Goal: Transaction & Acquisition: Purchase product/service

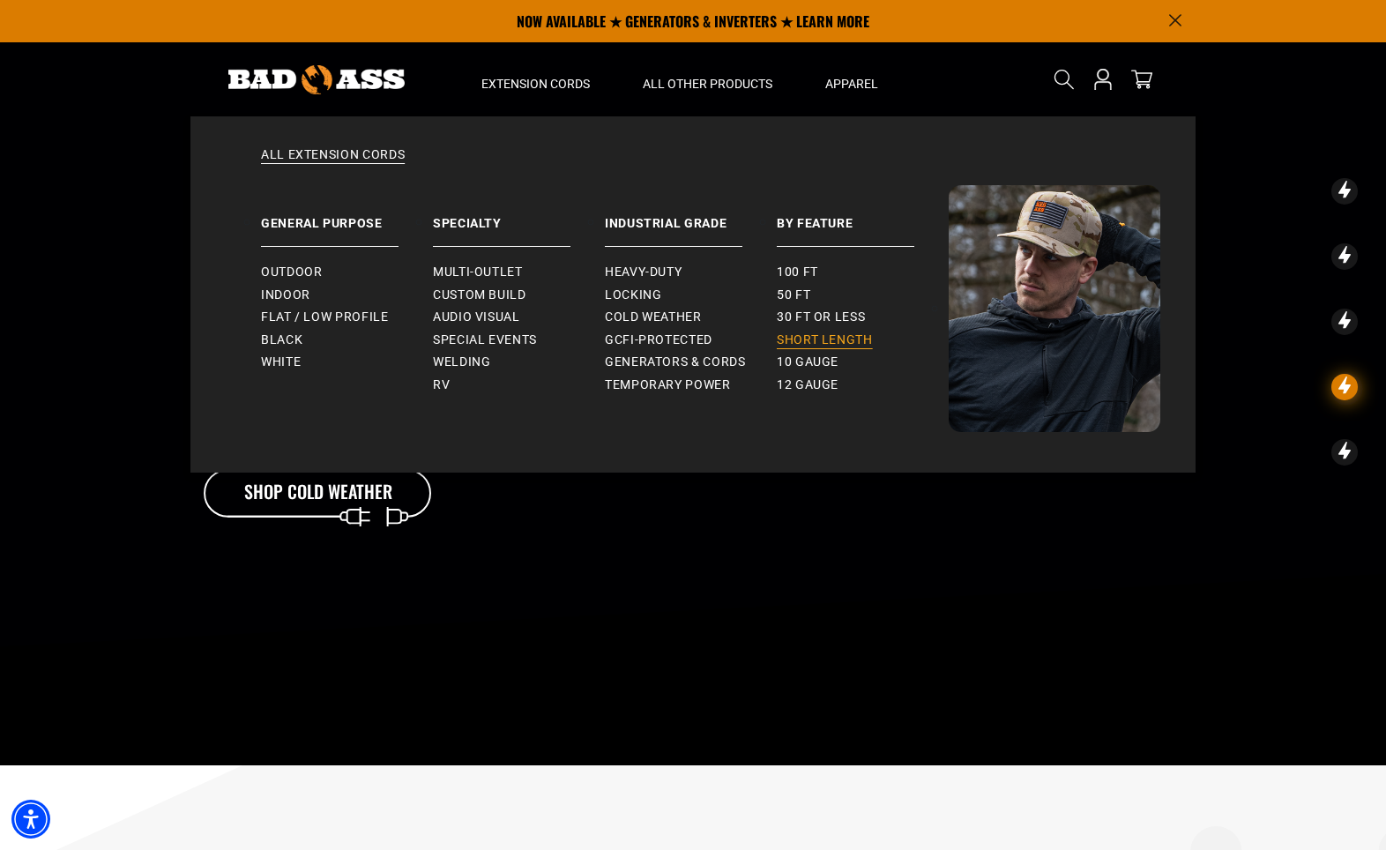
click at [801, 339] on span "Short Length" at bounding box center [825, 340] width 96 height 16
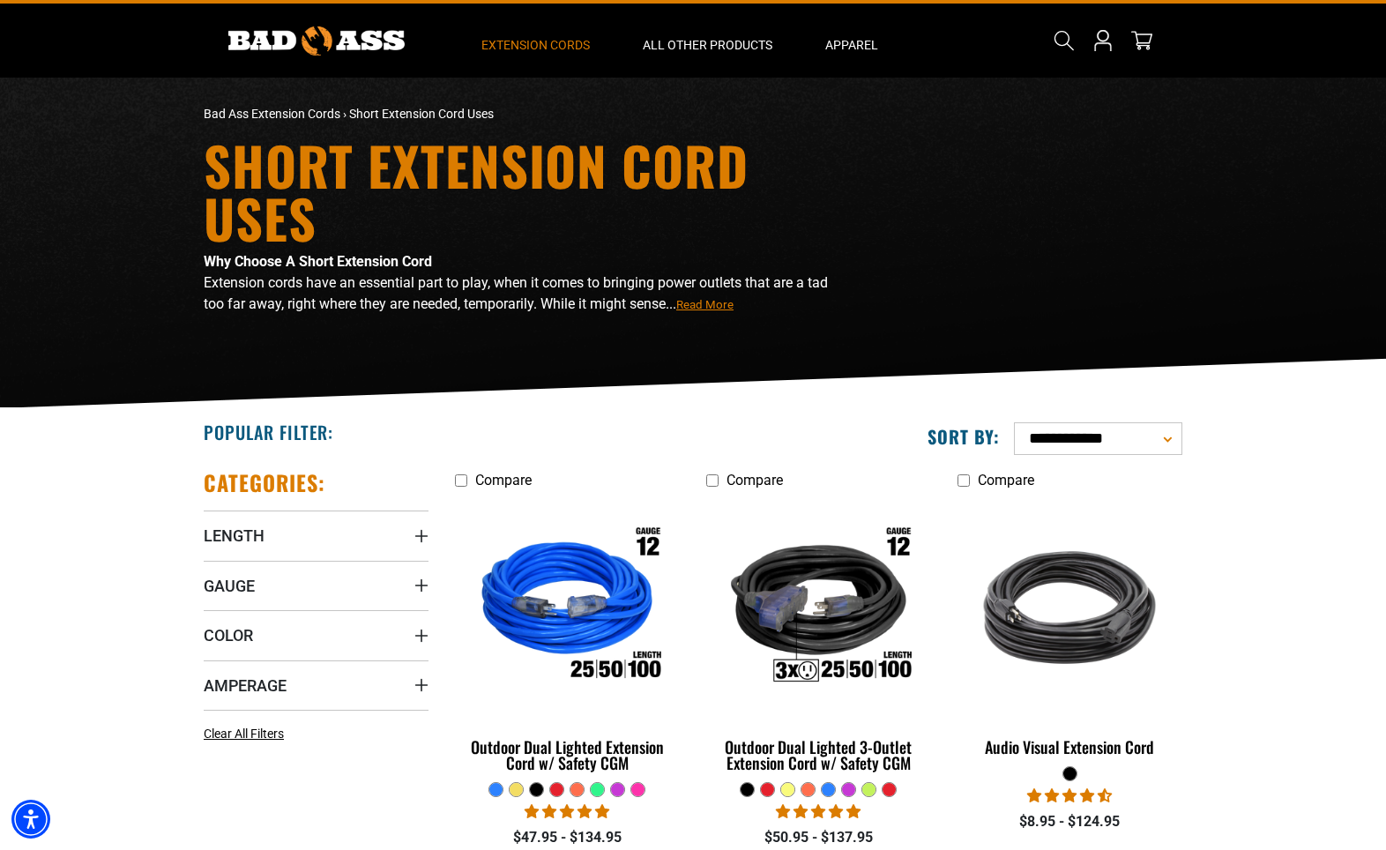
scroll to position [41, 0]
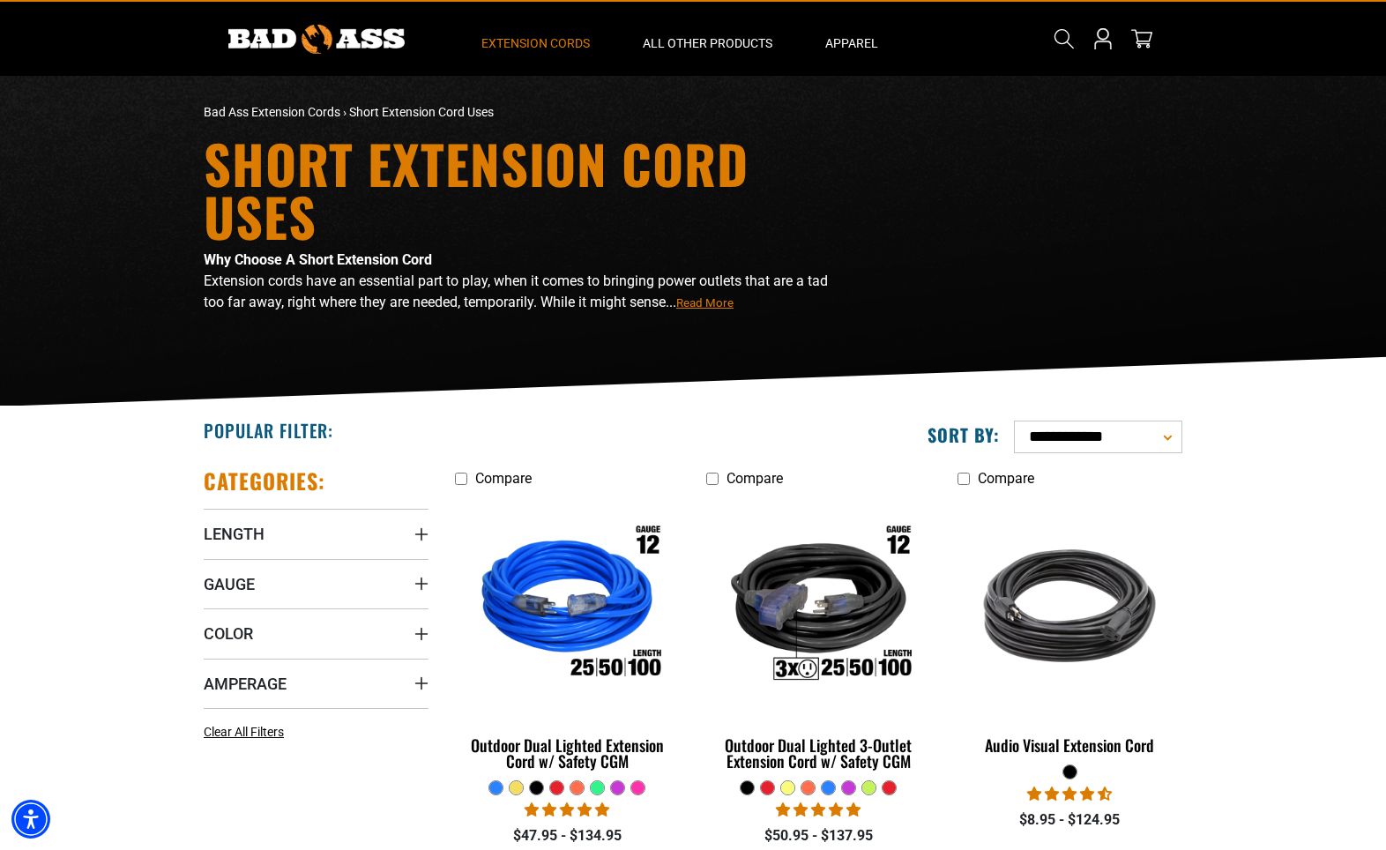
click at [699, 309] on p "Extension cords have an essential part to play, when it comes to bringing power…" at bounding box center [526, 292] width 644 height 42
click at [705, 305] on span "Read More" at bounding box center [704, 302] width 57 height 13
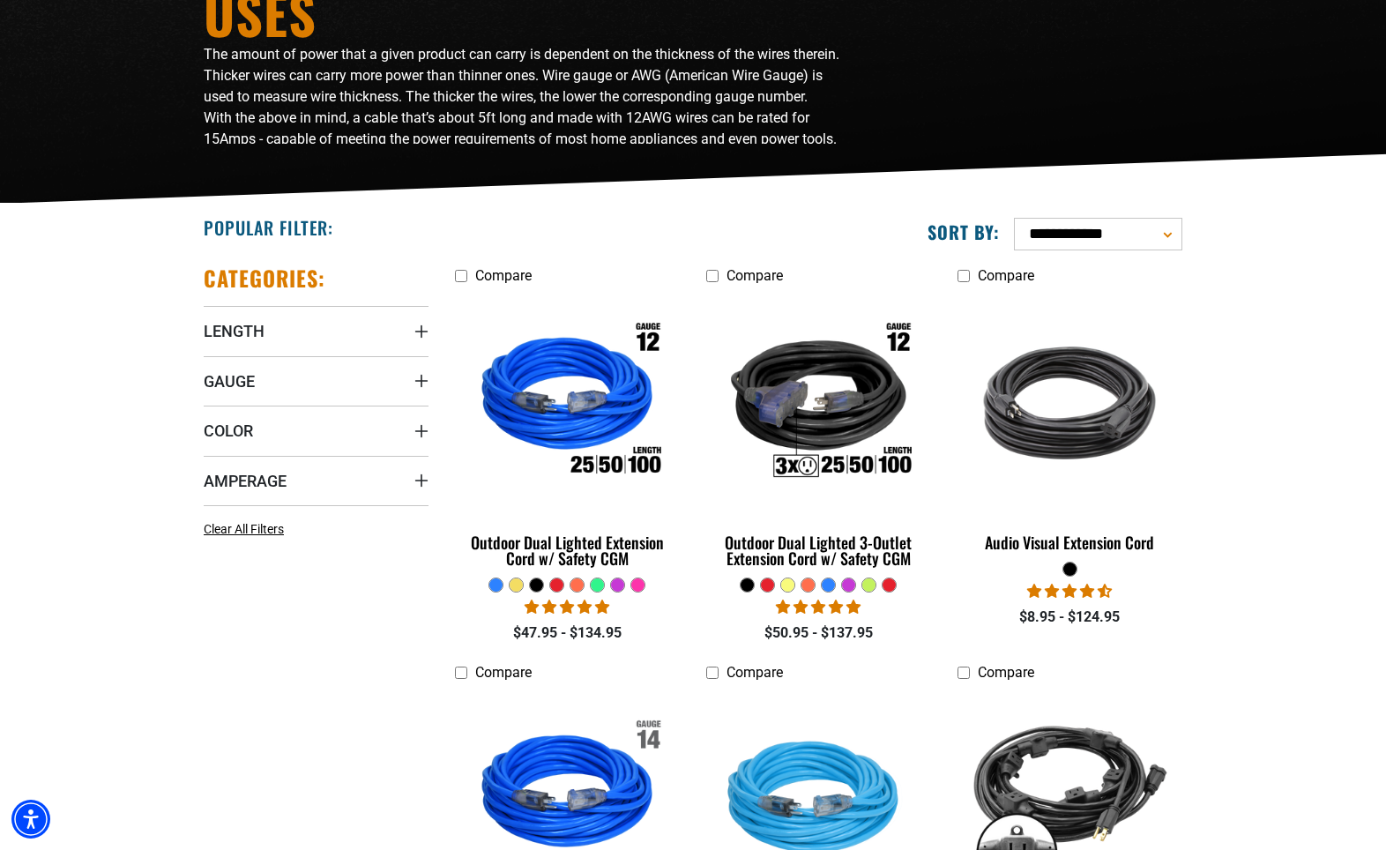
scroll to position [273, 0]
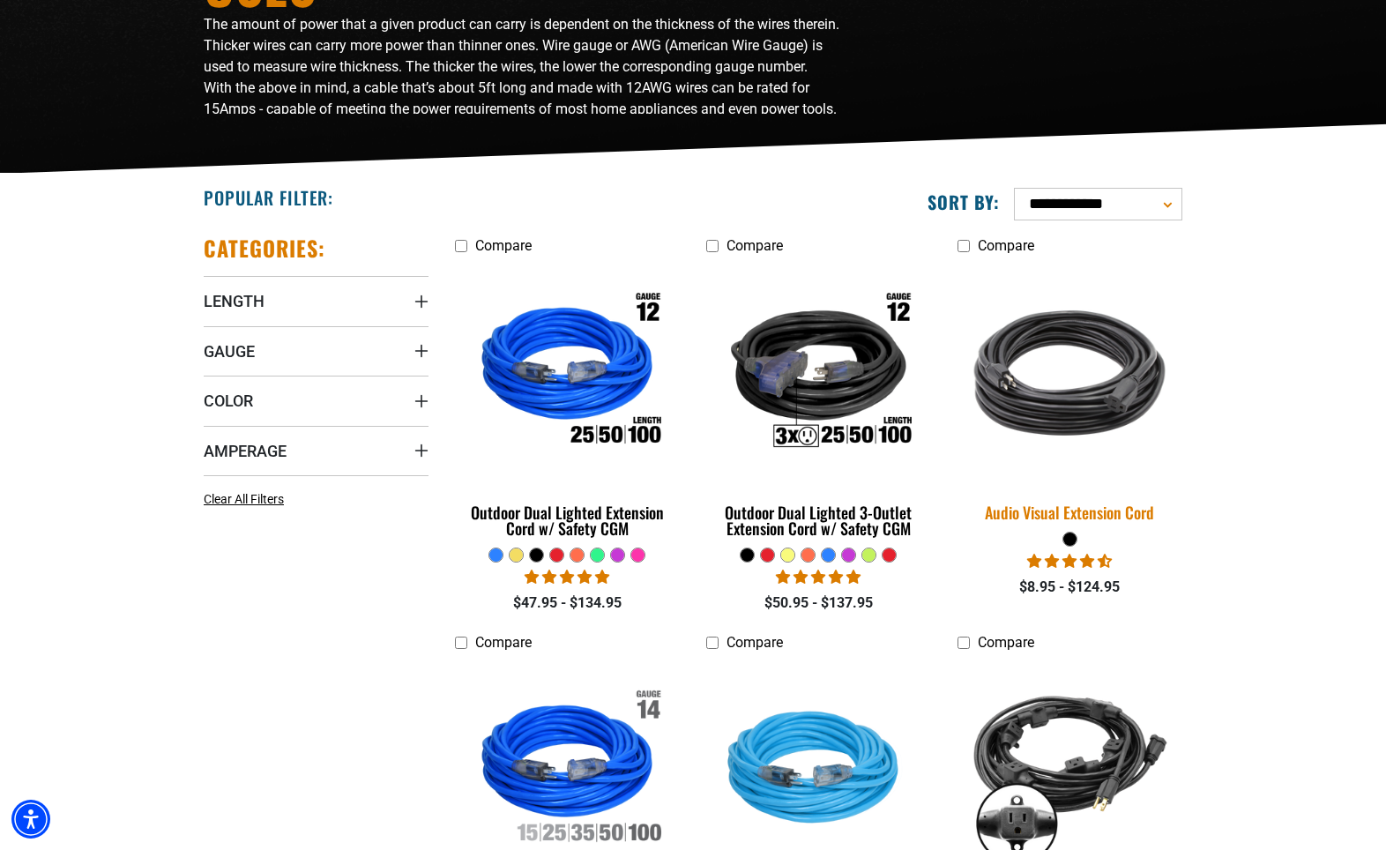
click at [1056, 434] on img at bounding box center [1069, 373] width 247 height 226
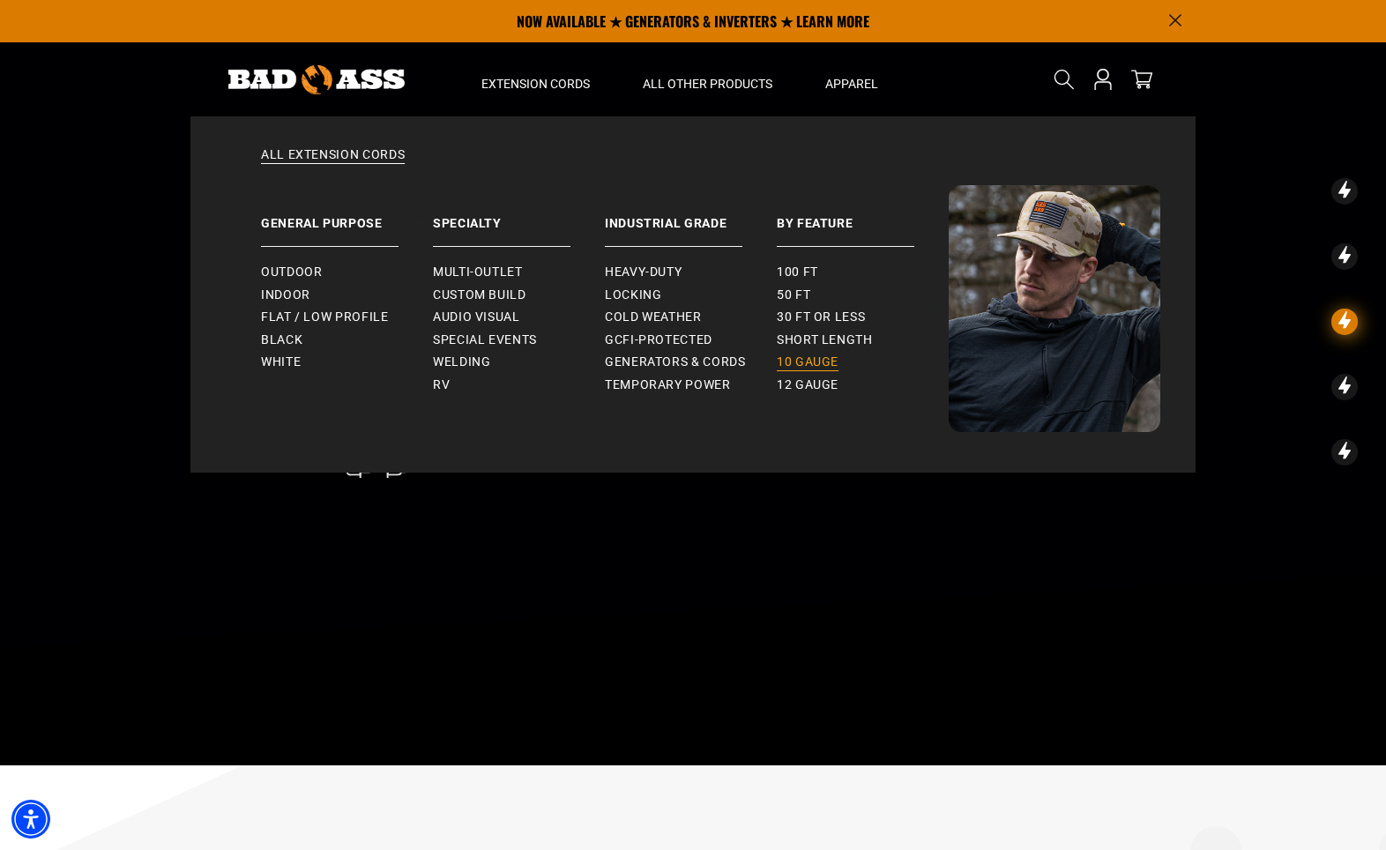
click at [822, 365] on span "10 gauge" at bounding box center [808, 362] width 62 height 16
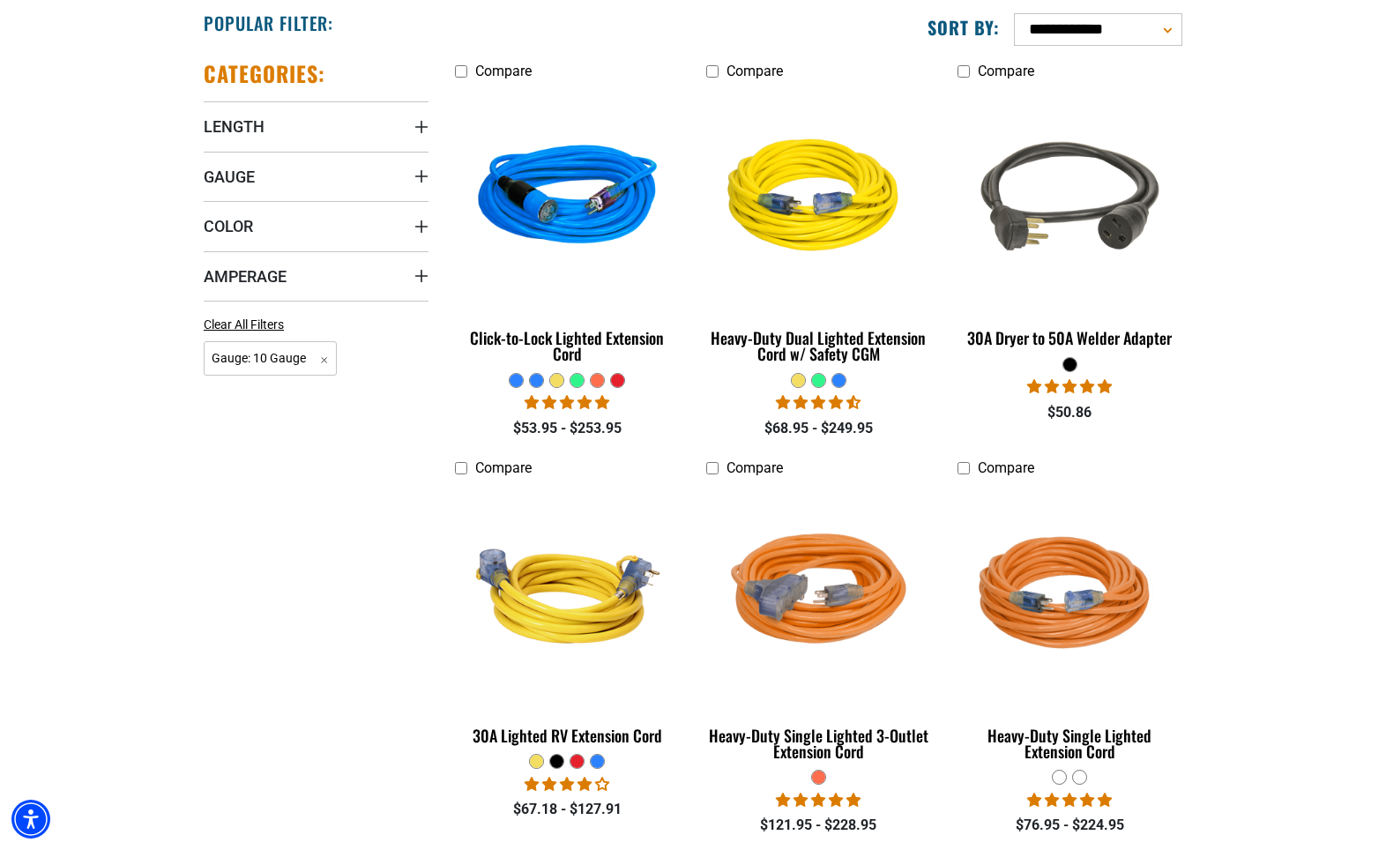
scroll to position [453, 0]
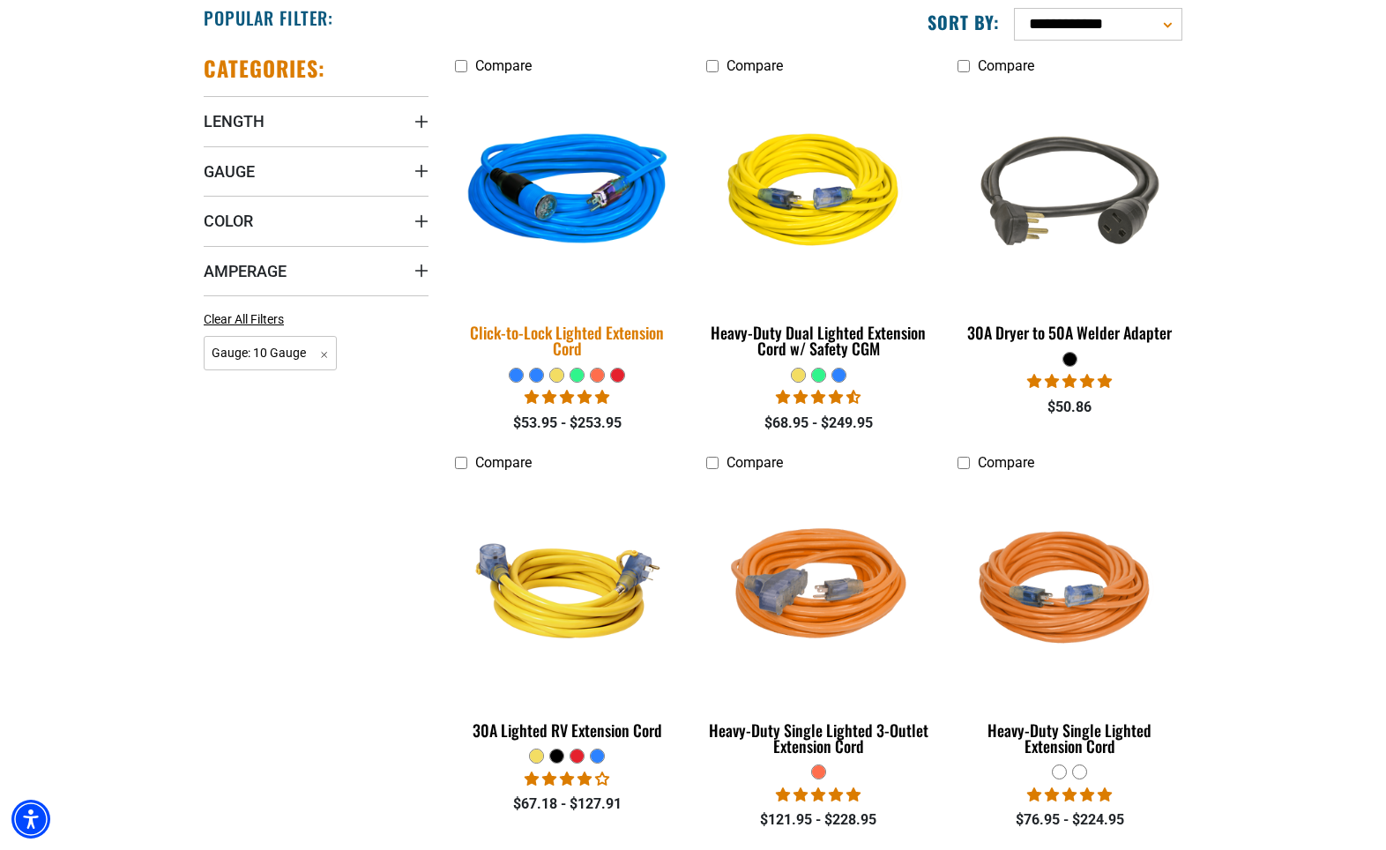
click at [618, 229] on img at bounding box center [567, 193] width 247 height 226
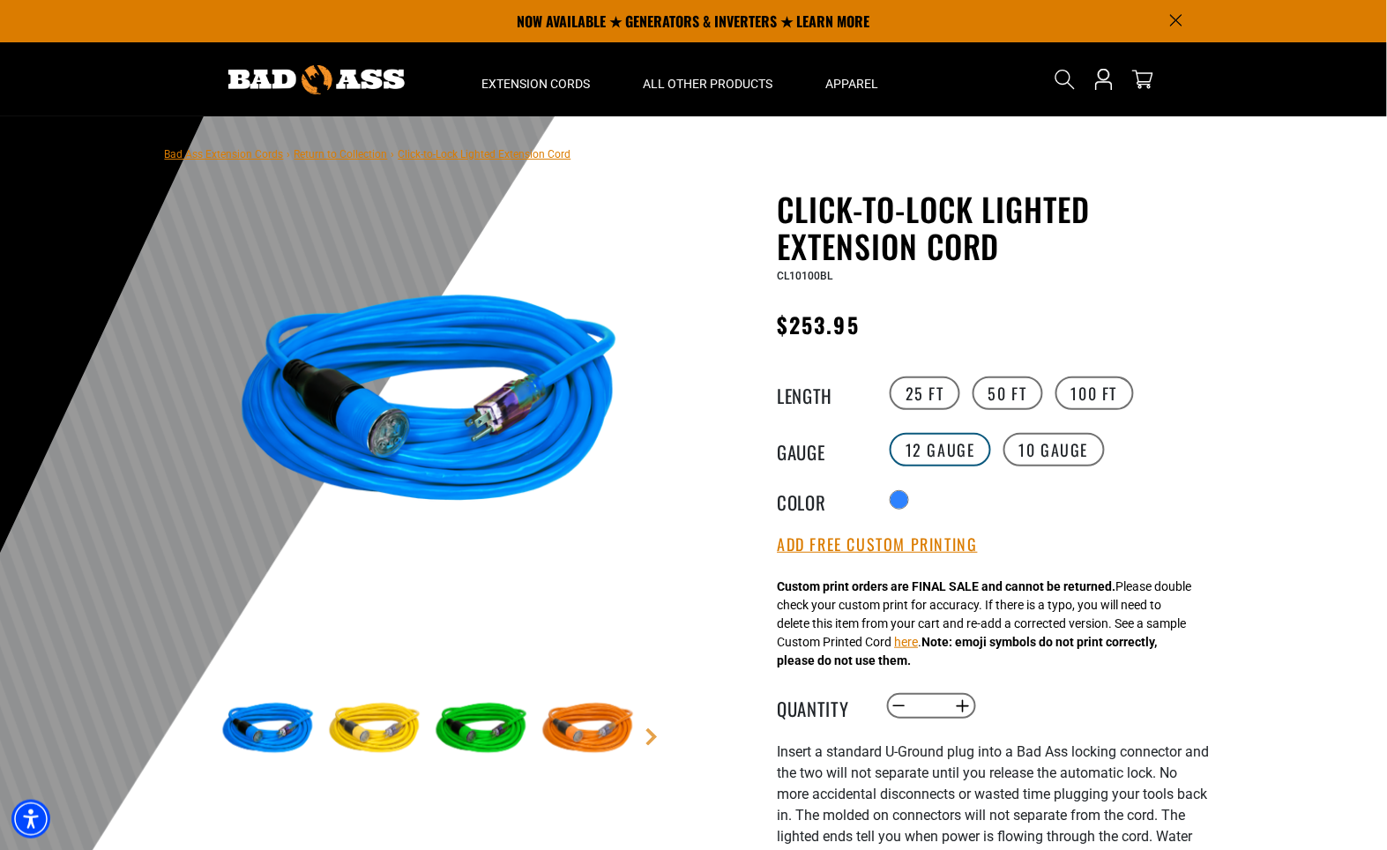
click at [935, 458] on label "12 Gauge" at bounding box center [940, 450] width 101 height 34
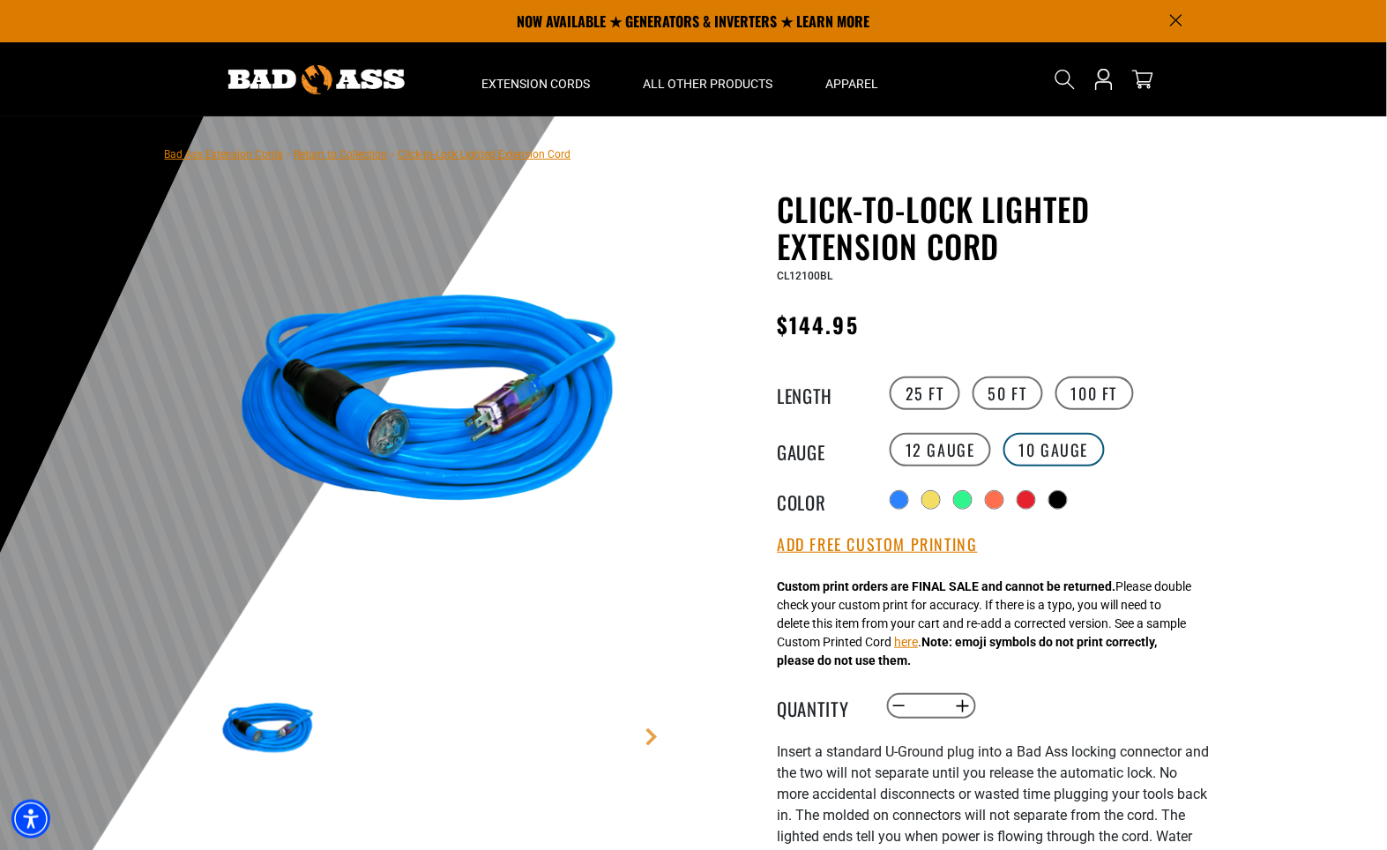
click at [1058, 459] on label "10 Gauge" at bounding box center [1053, 450] width 101 height 34
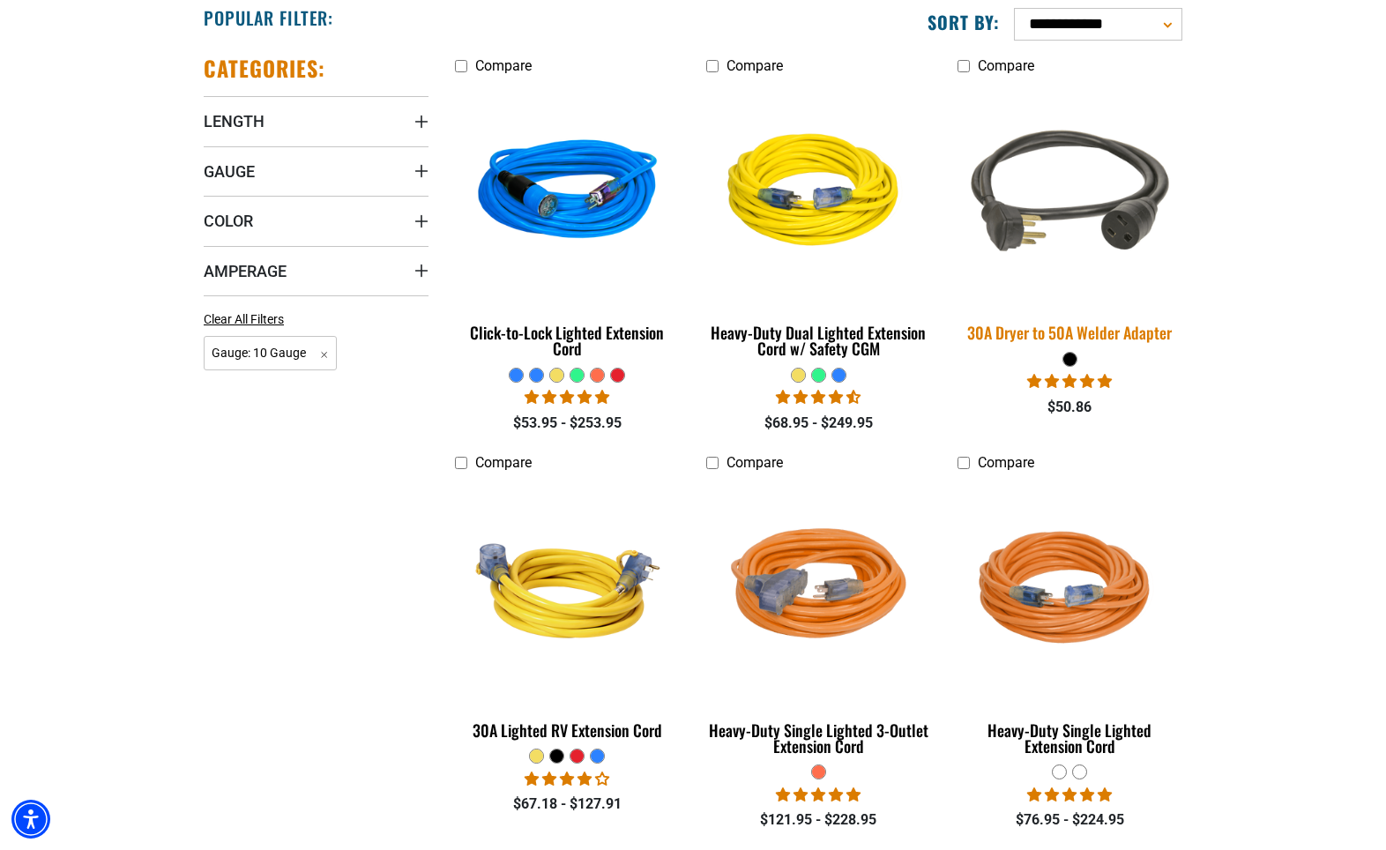
click at [1062, 229] on img at bounding box center [1069, 193] width 247 height 226
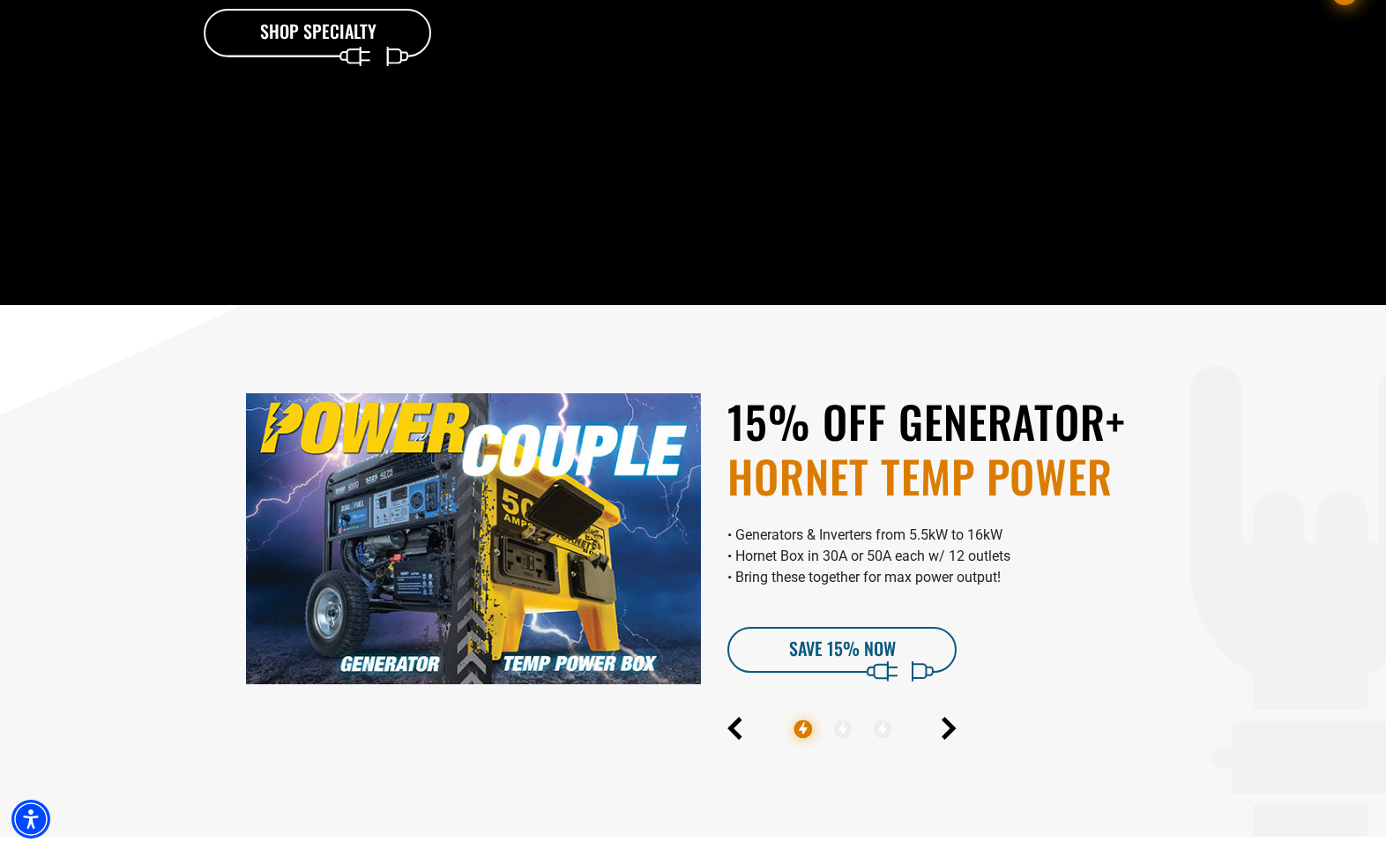
scroll to position [467, 0]
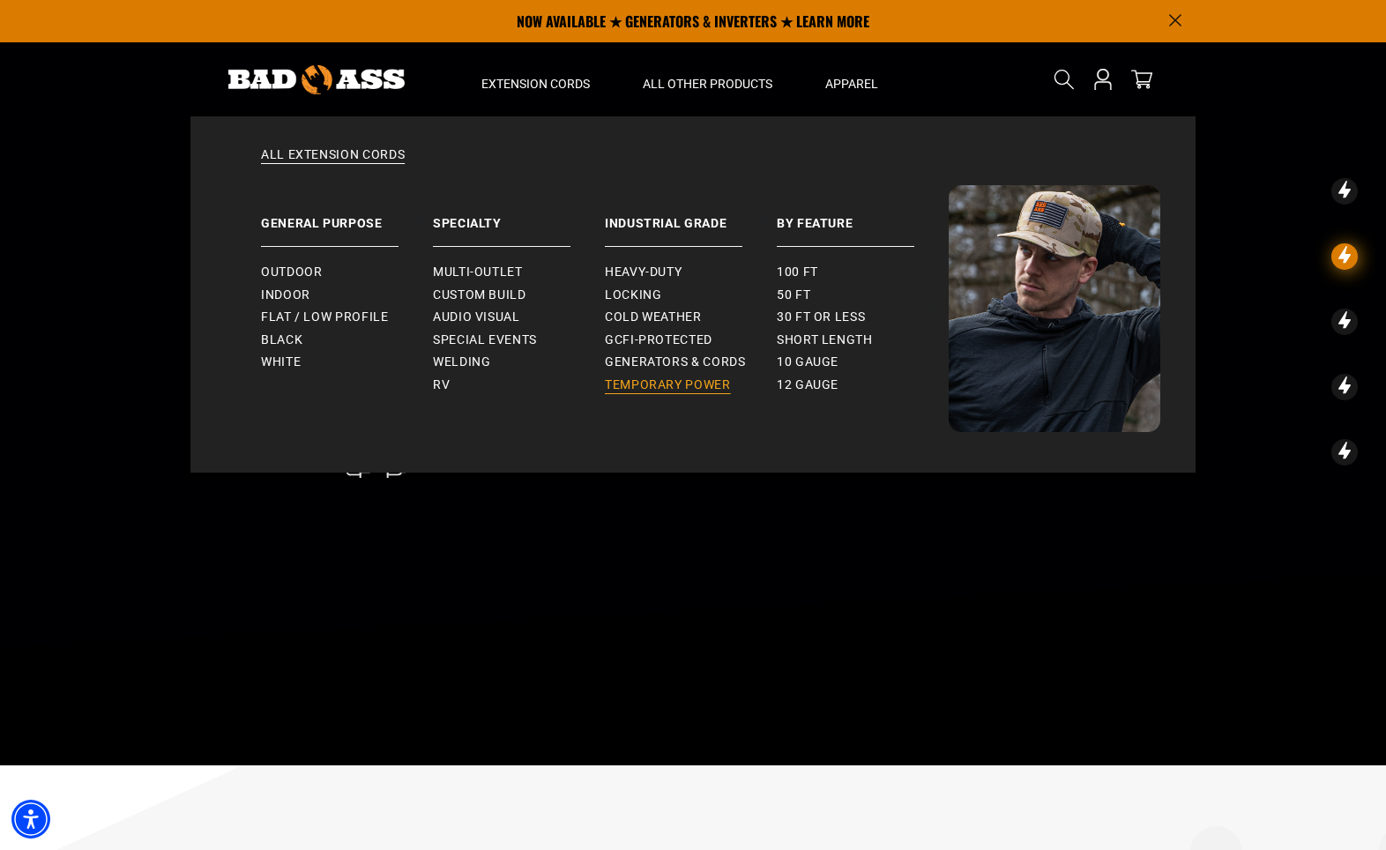
click at [697, 387] on span "Temporary Power" at bounding box center [668, 385] width 126 height 16
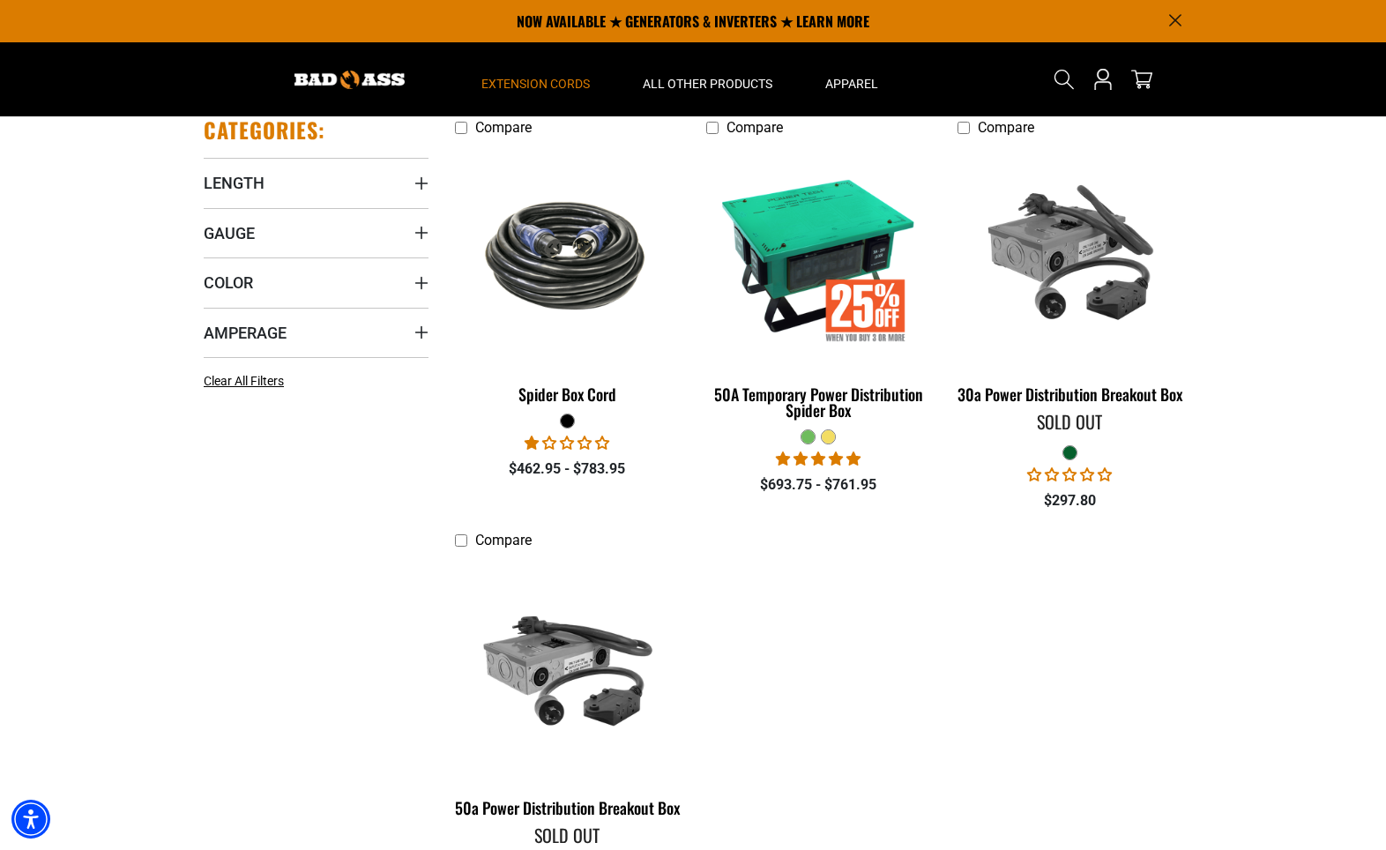
scroll to position [384, 0]
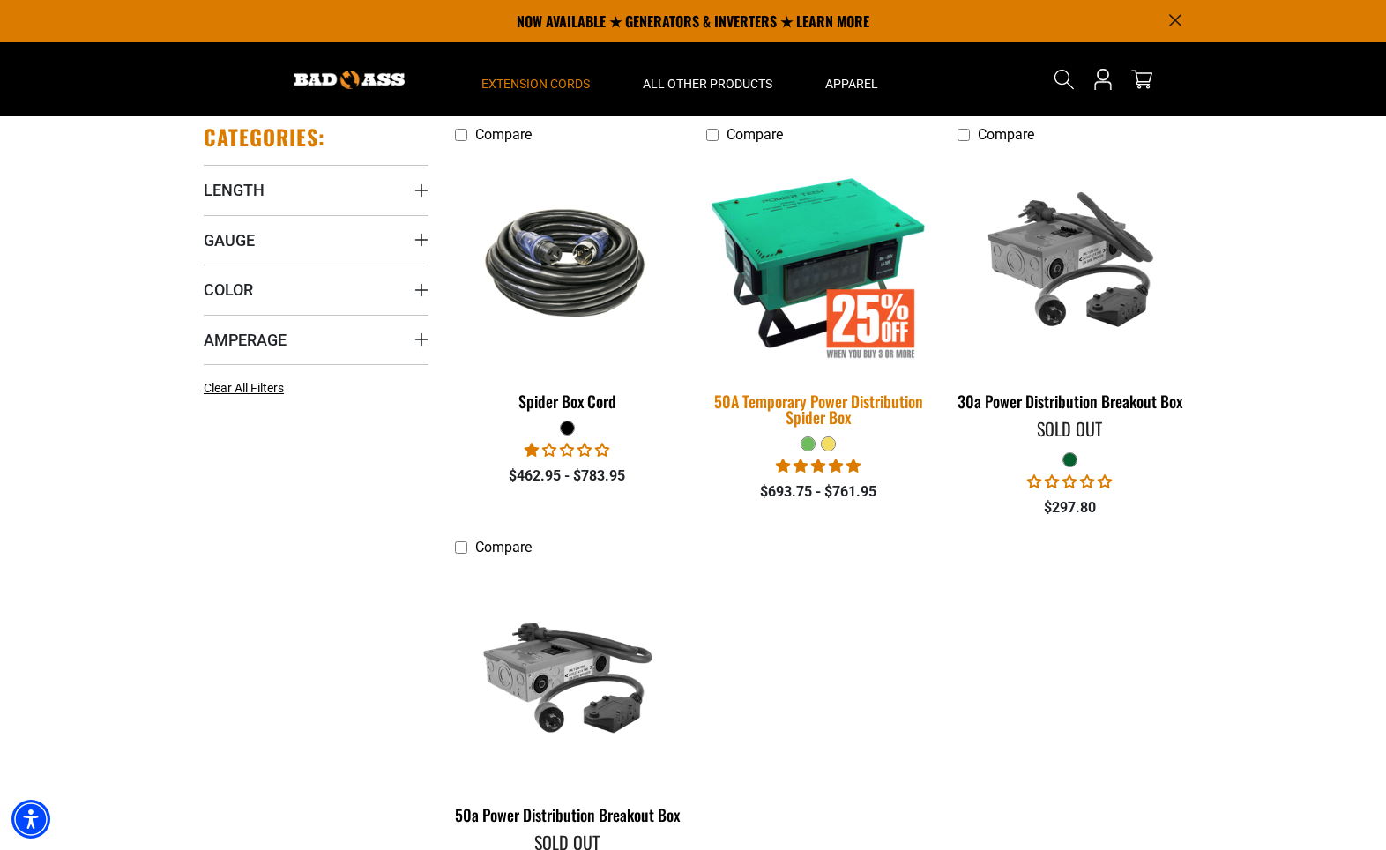
click at [831, 294] on img at bounding box center [818, 262] width 247 height 226
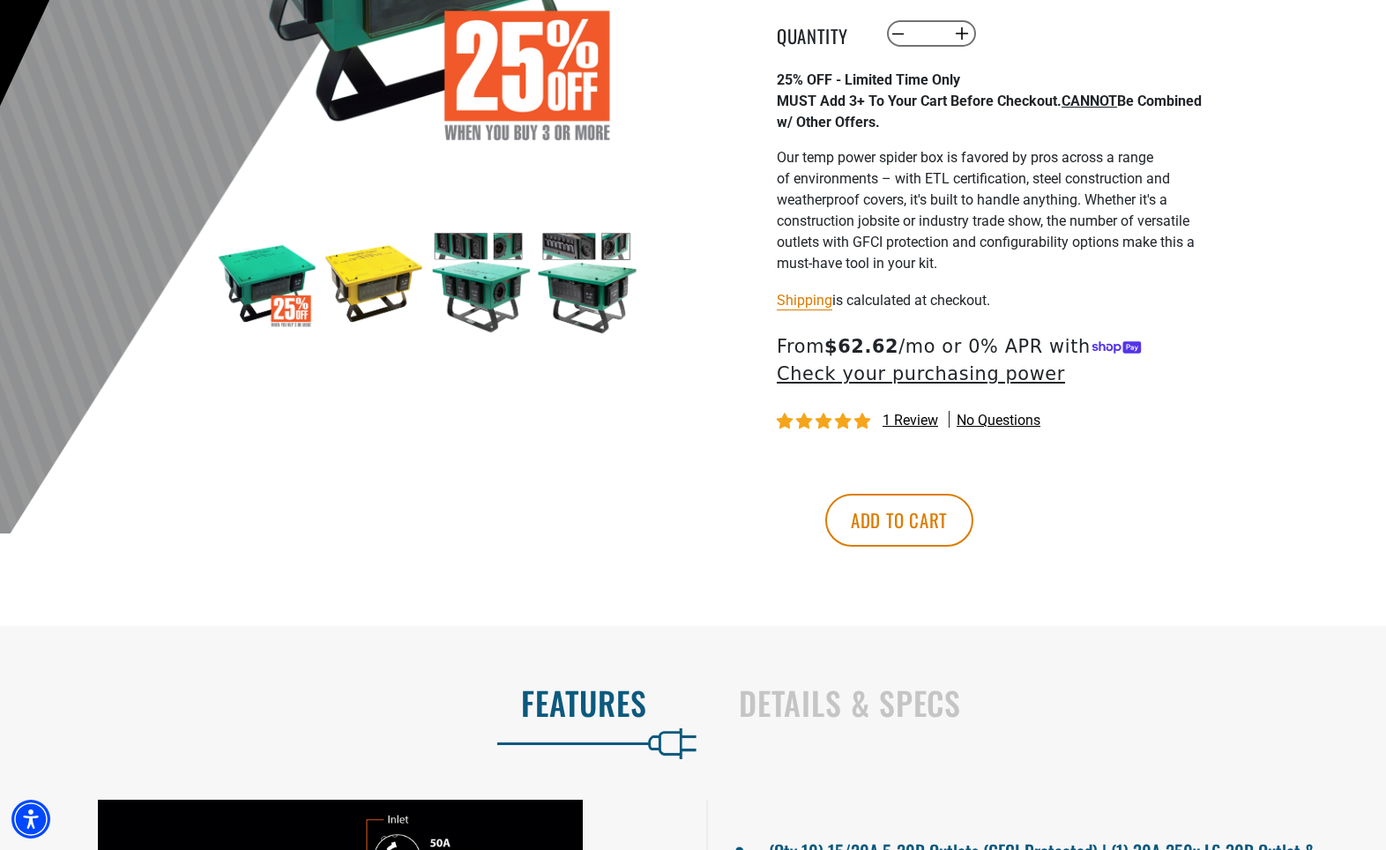
scroll to position [480, 0]
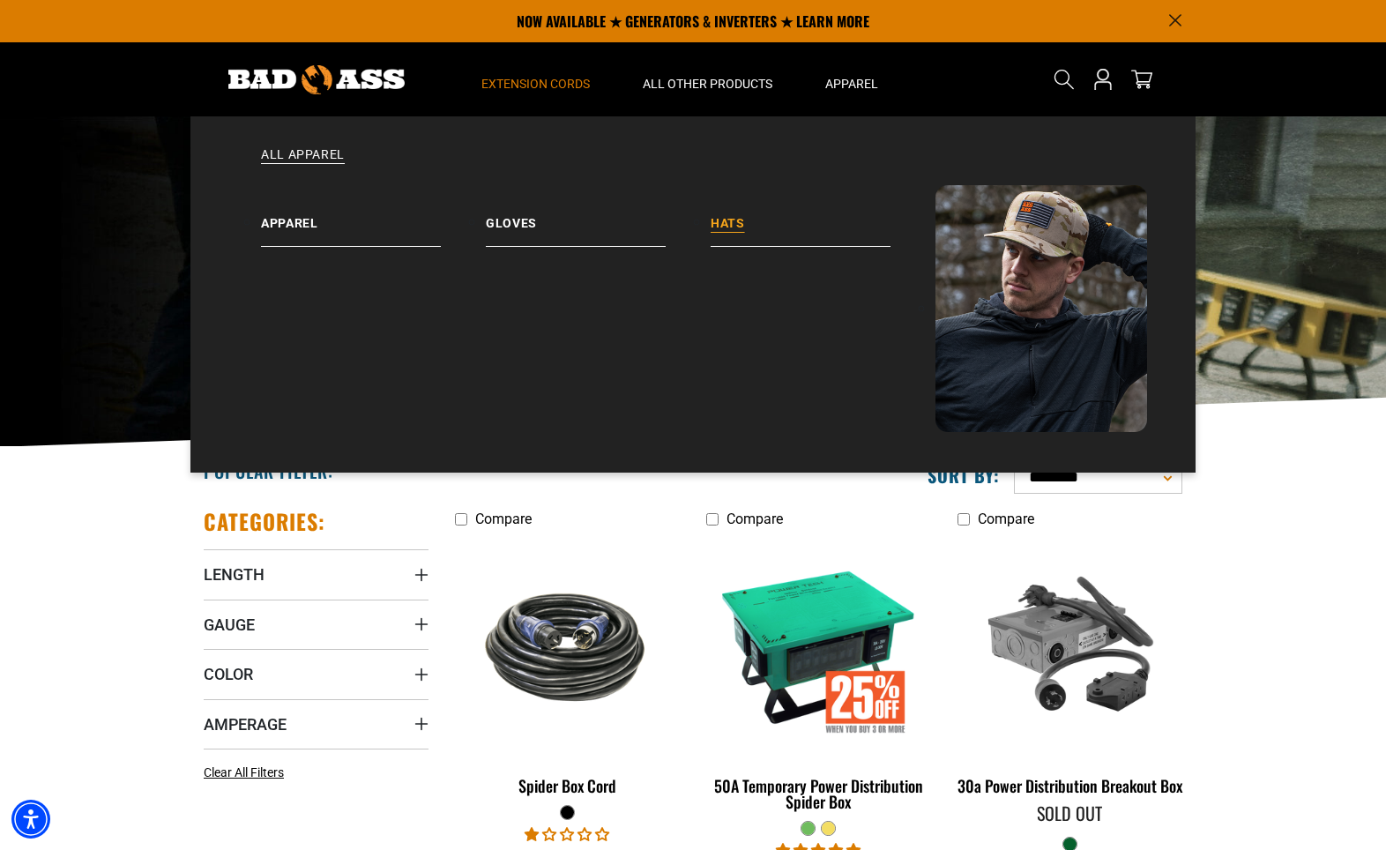
click at [731, 223] on link "Hats" at bounding box center [823, 216] width 225 height 62
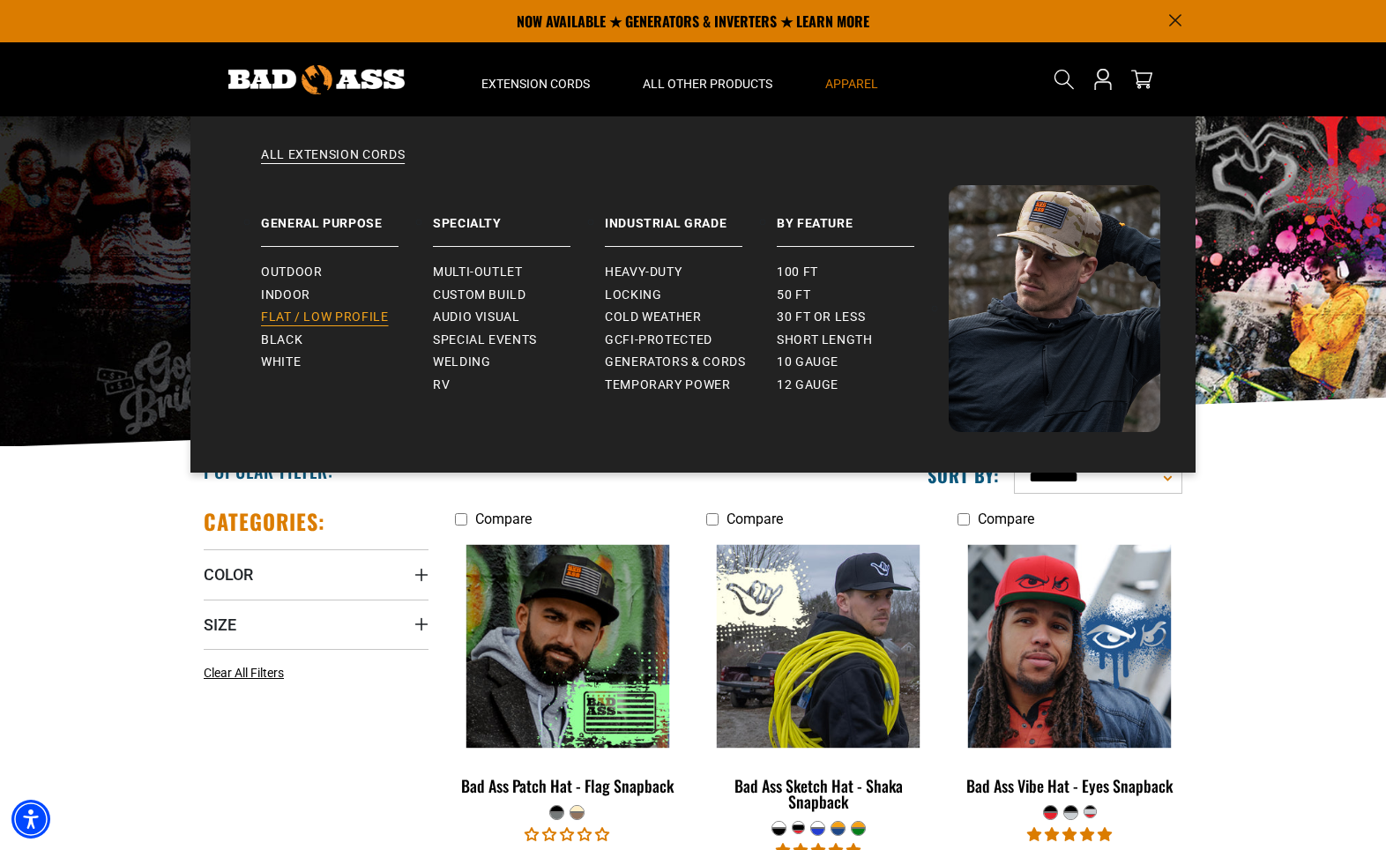
click at [370, 312] on span "Flat / Low Profile" at bounding box center [325, 317] width 128 height 16
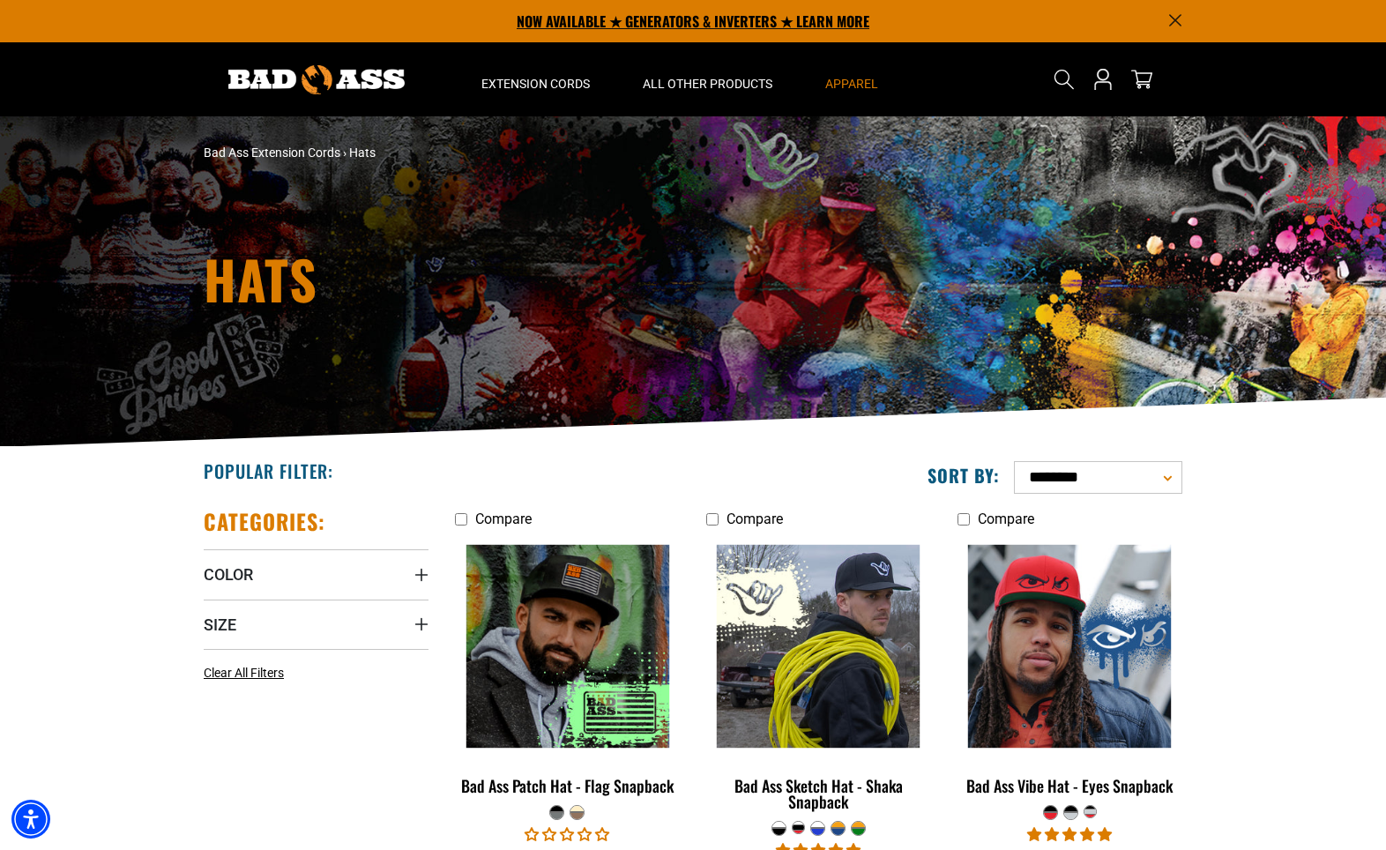
click at [725, 29] on p "NOW AVAILABLE ★ GENERATORS & INVERTERS ★ LEARN MORE" at bounding box center [693, 21] width 979 height 42
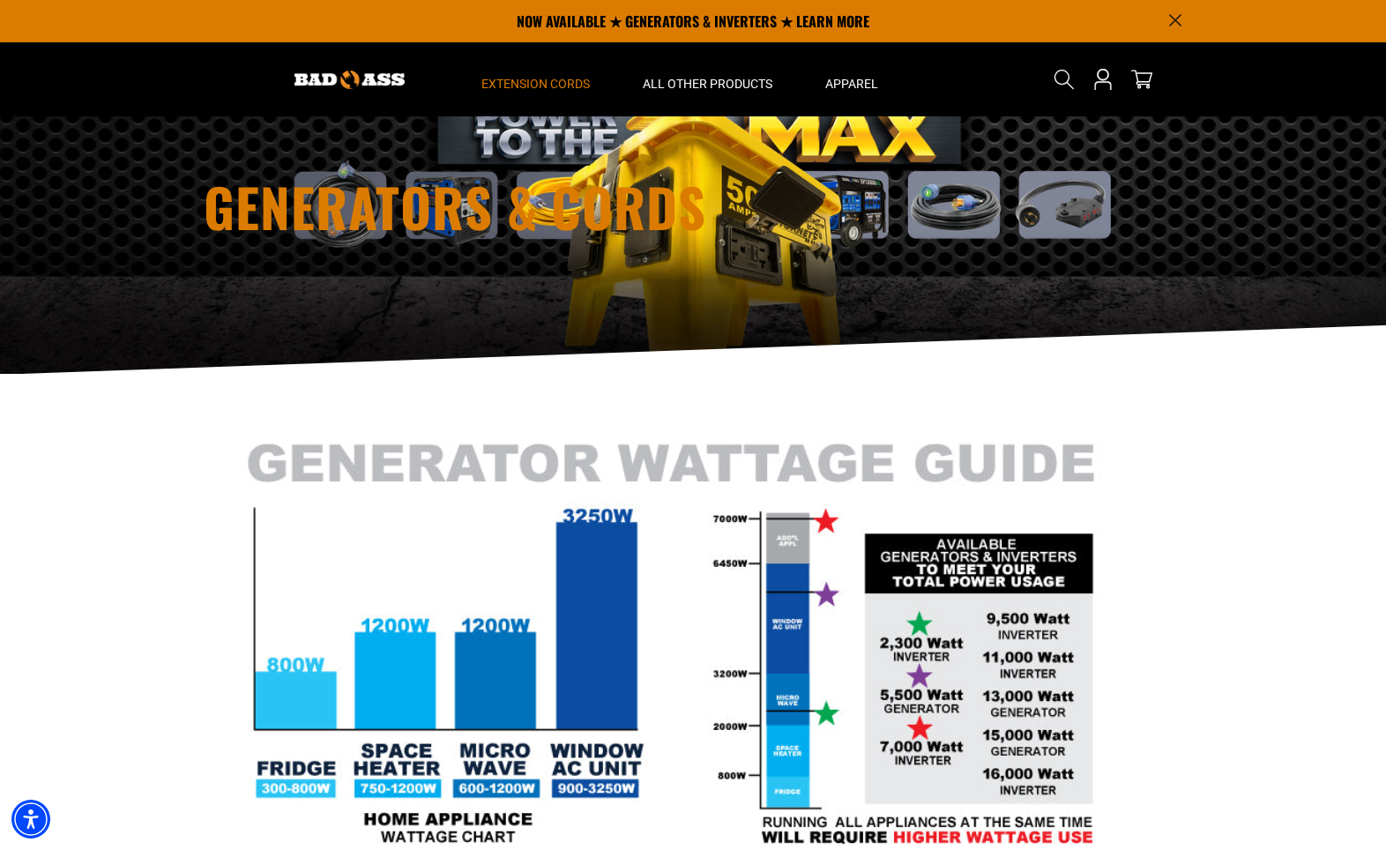
scroll to position [48, 0]
